Goal: Task Accomplishment & Management: Complete application form

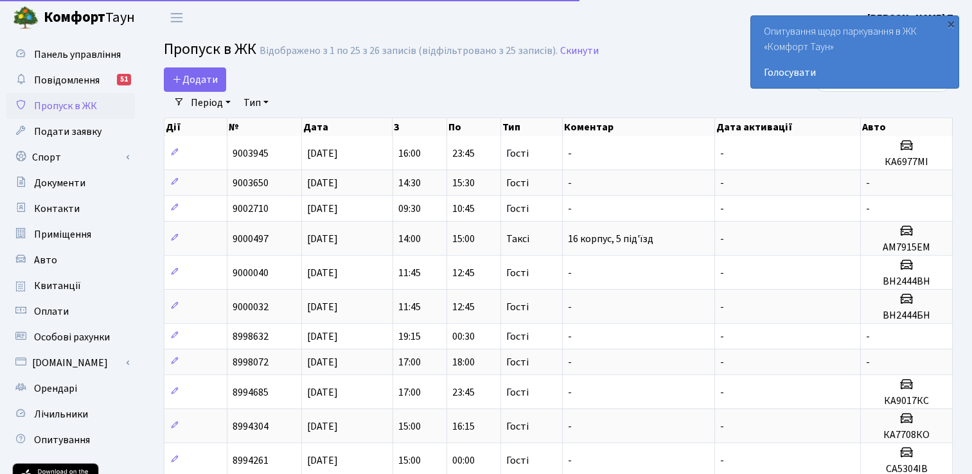
select select "25"
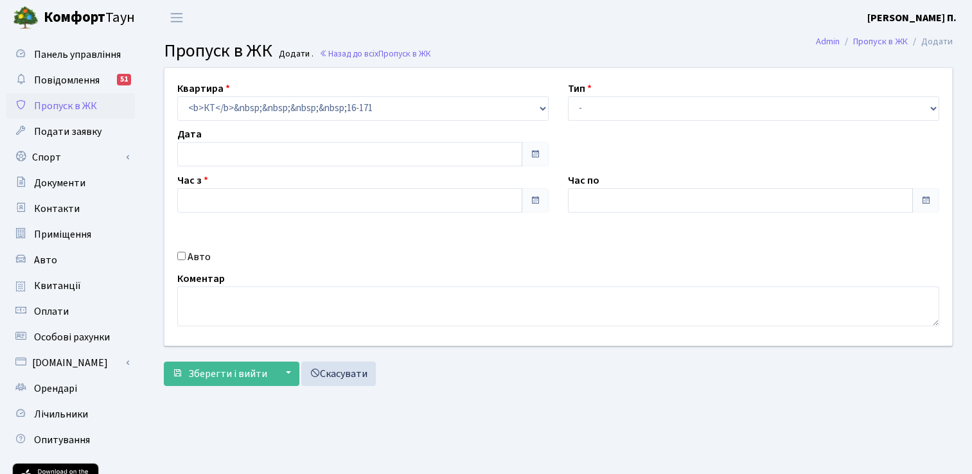
type input "[DATE]"
type input "17:30"
type input "18:30"
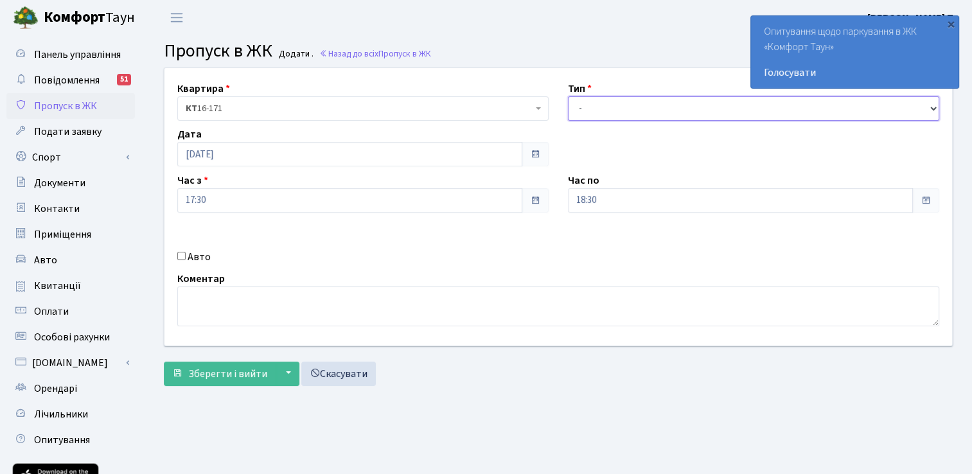
click at [614, 103] on select "- Доставка Таксі Гості Сервіс" at bounding box center [753, 108] width 371 height 24
select select "1"
click at [568, 96] on select "- Доставка Таксі Гості Сервіс" at bounding box center [753, 108] width 371 height 24
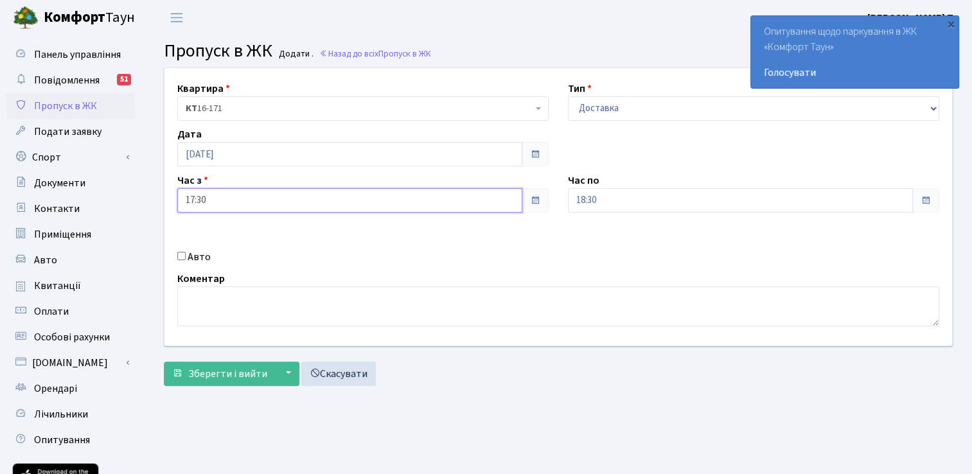
click at [273, 199] on input "17:30" at bounding box center [349, 200] width 345 height 24
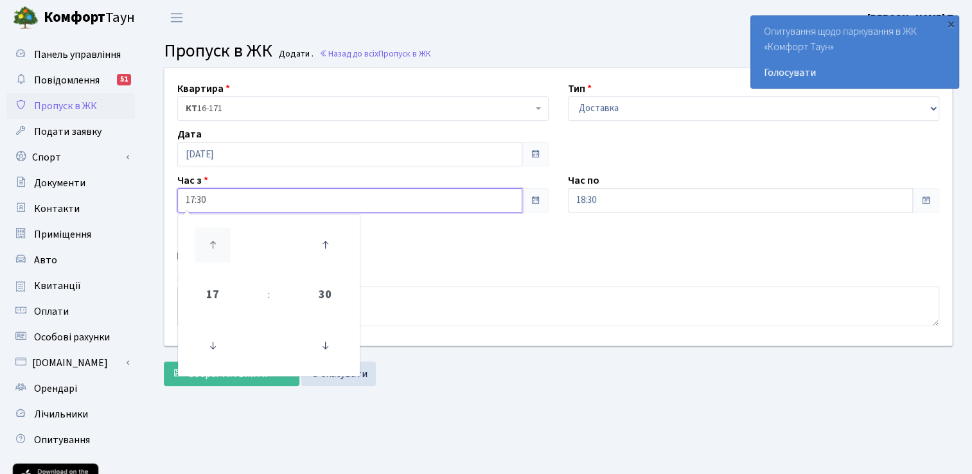
click at [213, 240] on icon at bounding box center [212, 244] width 35 height 35
type input "18:30"
click at [630, 276] on div "Коментар" at bounding box center [558, 298] width 781 height 55
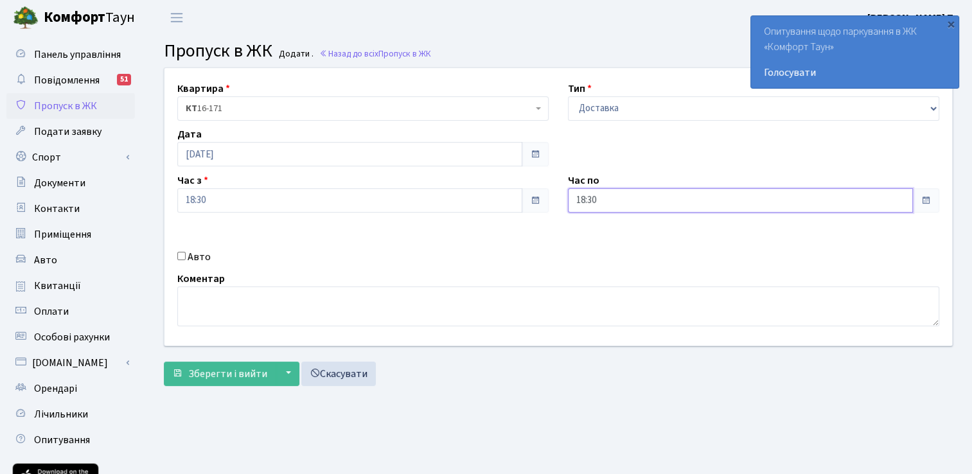
click at [617, 202] on input "18:30" at bounding box center [740, 200] width 345 height 24
click at [597, 246] on icon at bounding box center [603, 244] width 35 height 35
type input "19:30"
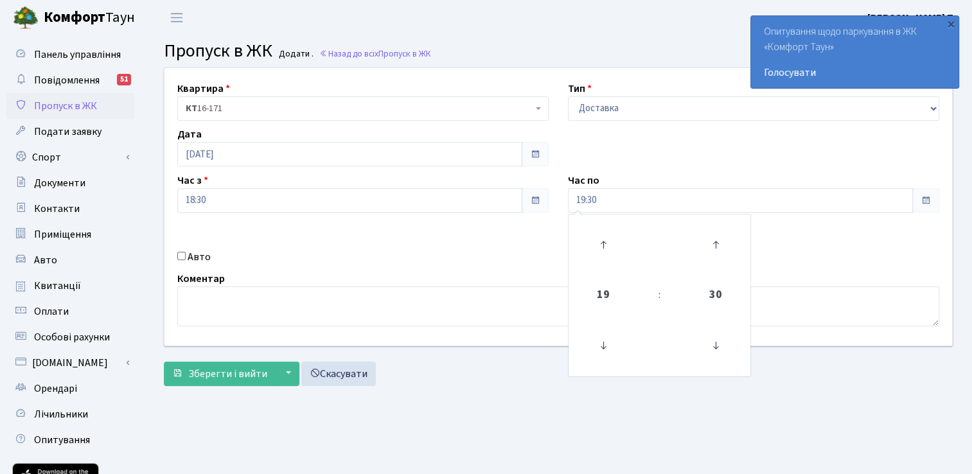
click at [495, 270] on div "Квартира <b>КТ</b>&nbsp;&nbsp;&nbsp;&nbsp;16-171 КТ 16-171 Тип - Доставка Таксі…" at bounding box center [558, 207] width 807 height 278
click at [323, 118] on span "КТ 16-171" at bounding box center [362, 108] width 371 height 24
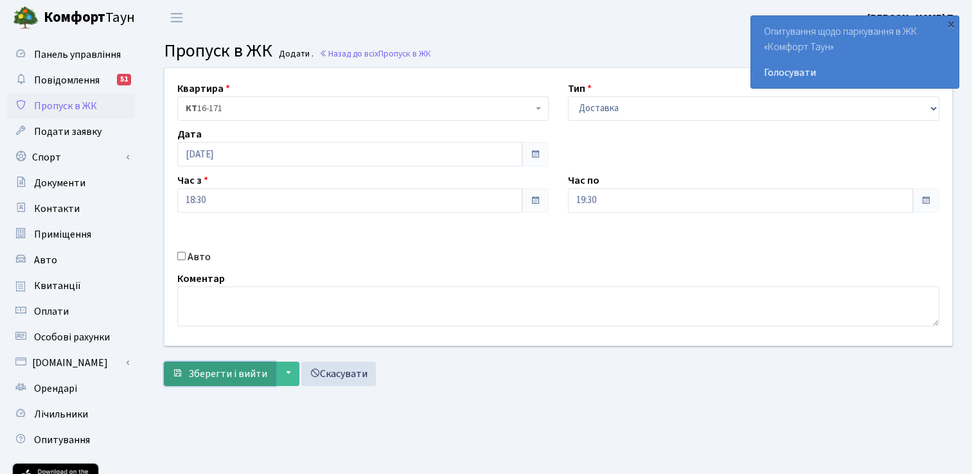
click at [236, 369] on span "Зберегти і вийти" at bounding box center [227, 374] width 79 height 14
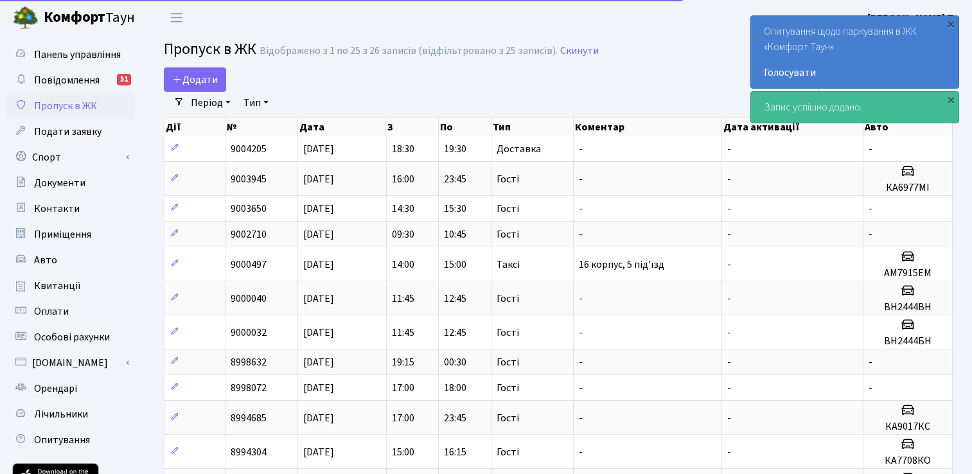
select select "25"
